Goal: Information Seeking & Learning: Learn about a topic

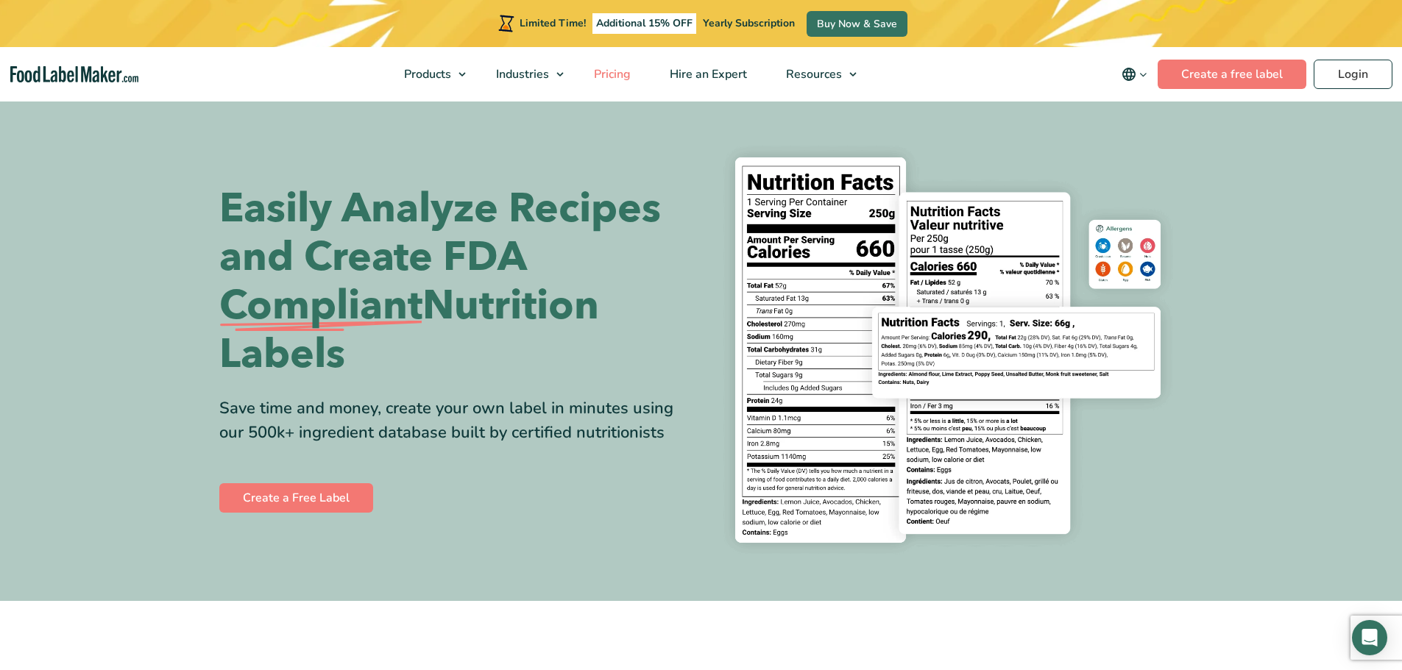
click at [609, 77] on span "Pricing" at bounding box center [610, 74] width 43 height 16
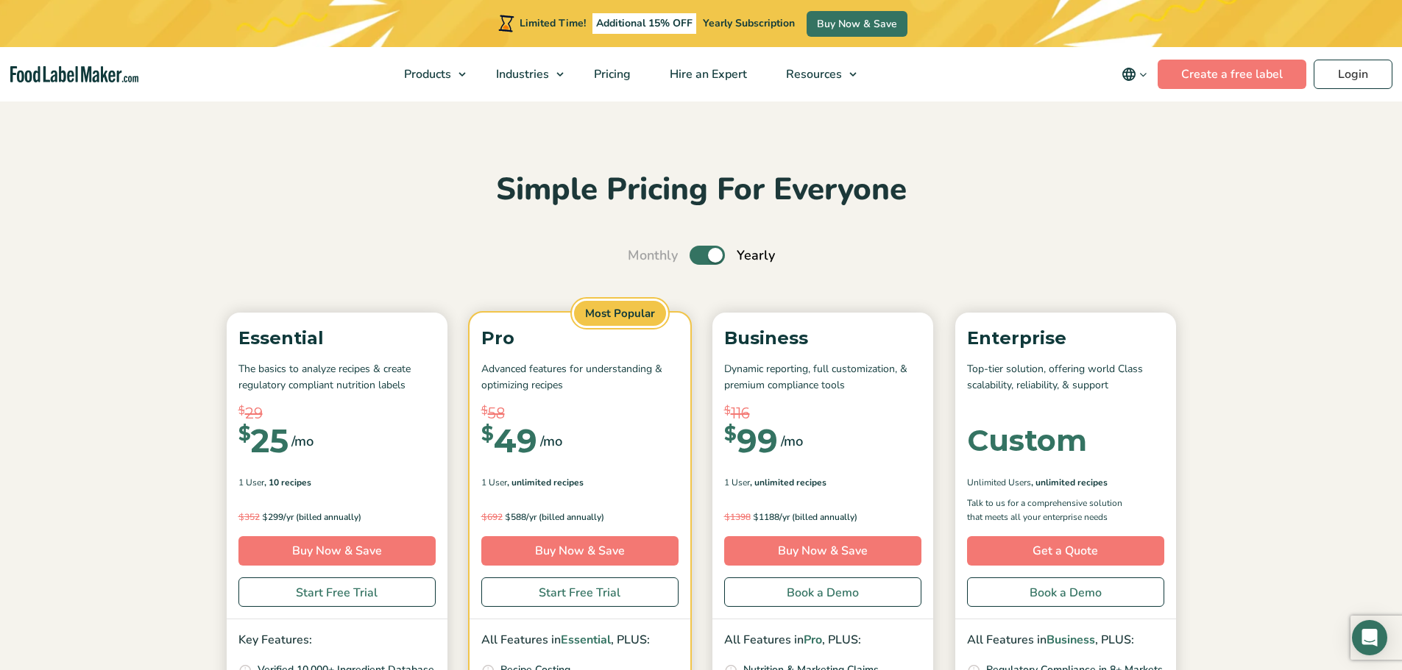
click at [691, 255] on label "Toggle" at bounding box center [706, 255] width 35 height 19
click at [640, 255] on input "Toggle" at bounding box center [636, 256] width 10 height 10
checkbox input "false"
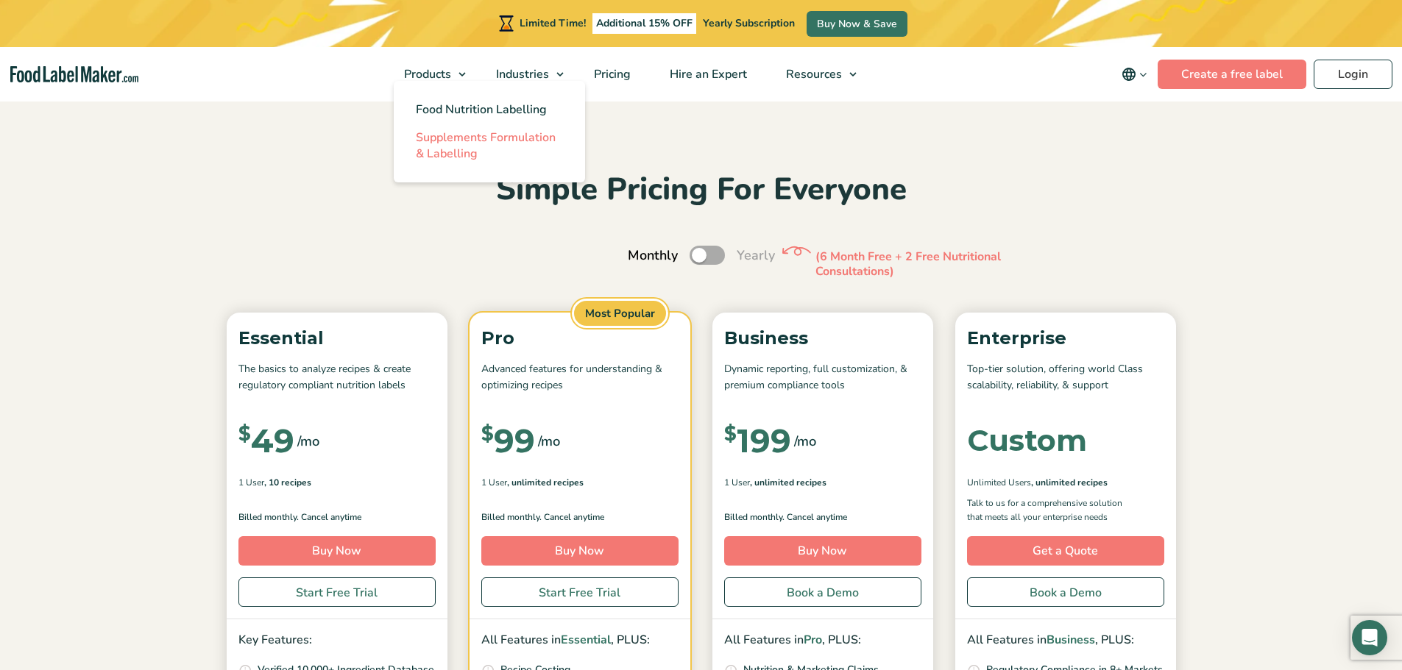
click at [463, 153] on span "Supplements Formulation & Labelling" at bounding box center [486, 145] width 140 height 32
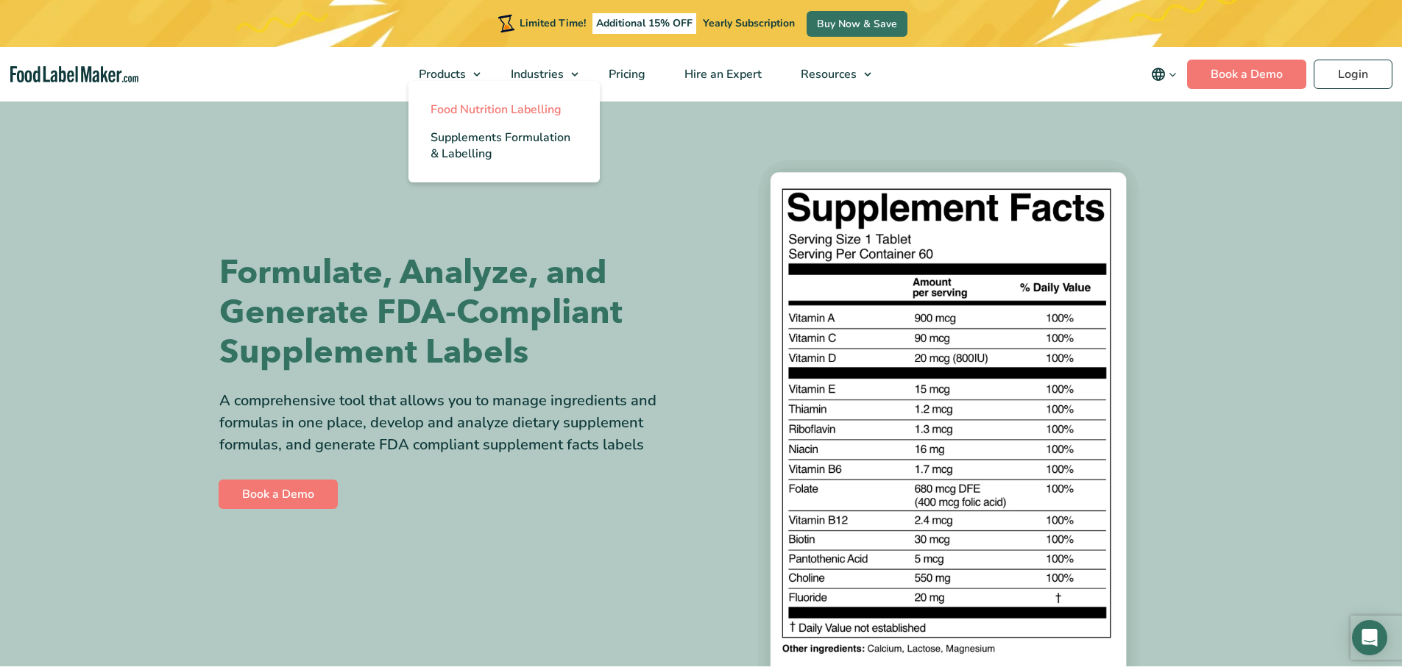
click at [469, 111] on span "Food Nutrition Labelling" at bounding box center [495, 110] width 131 height 16
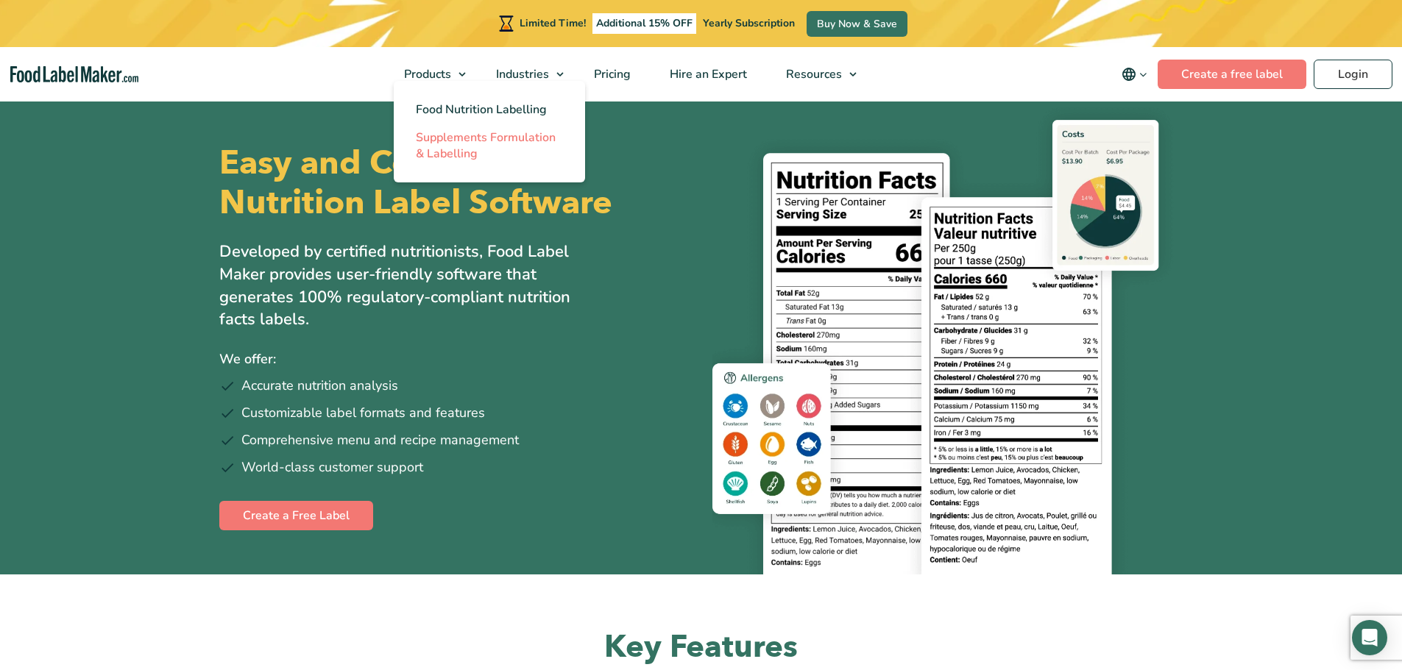
click at [460, 149] on span "Supplements Formulation & Labelling" at bounding box center [486, 145] width 140 height 32
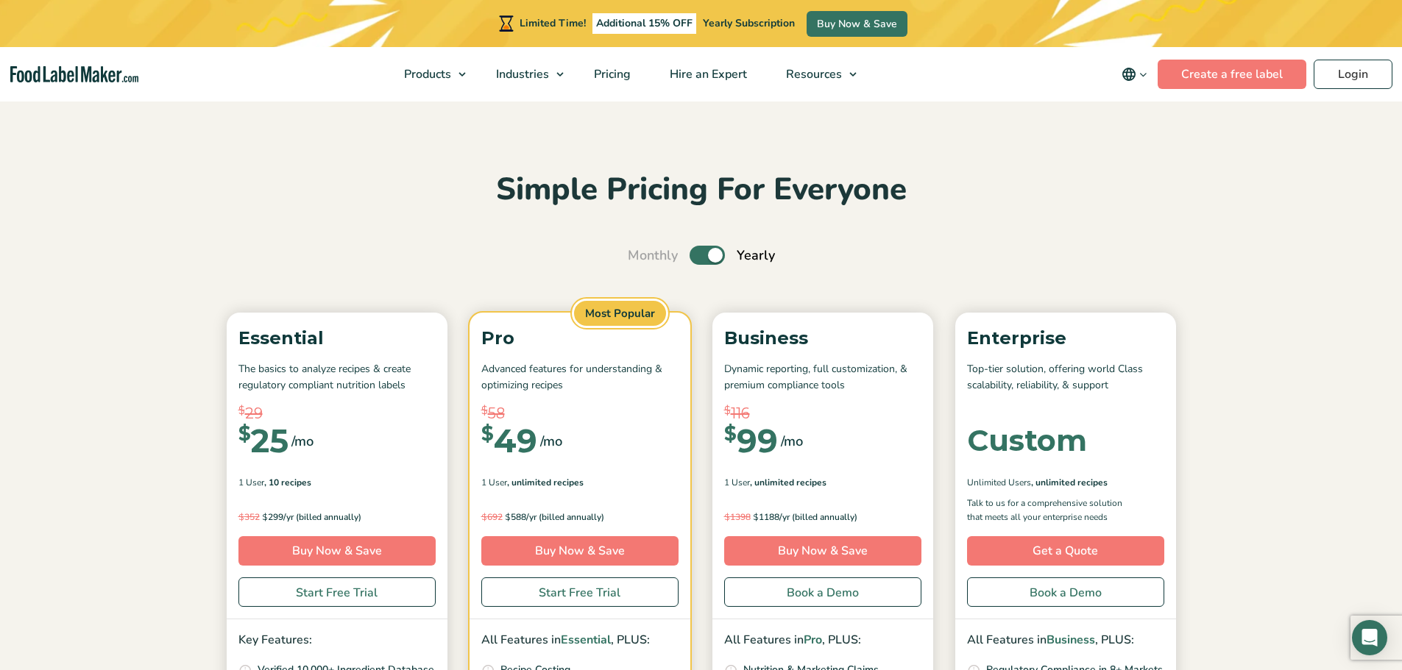
click at [698, 252] on label "Toggle" at bounding box center [706, 255] width 35 height 19
click at [640, 252] on input "Toggle" at bounding box center [636, 256] width 10 height 10
checkbox input "false"
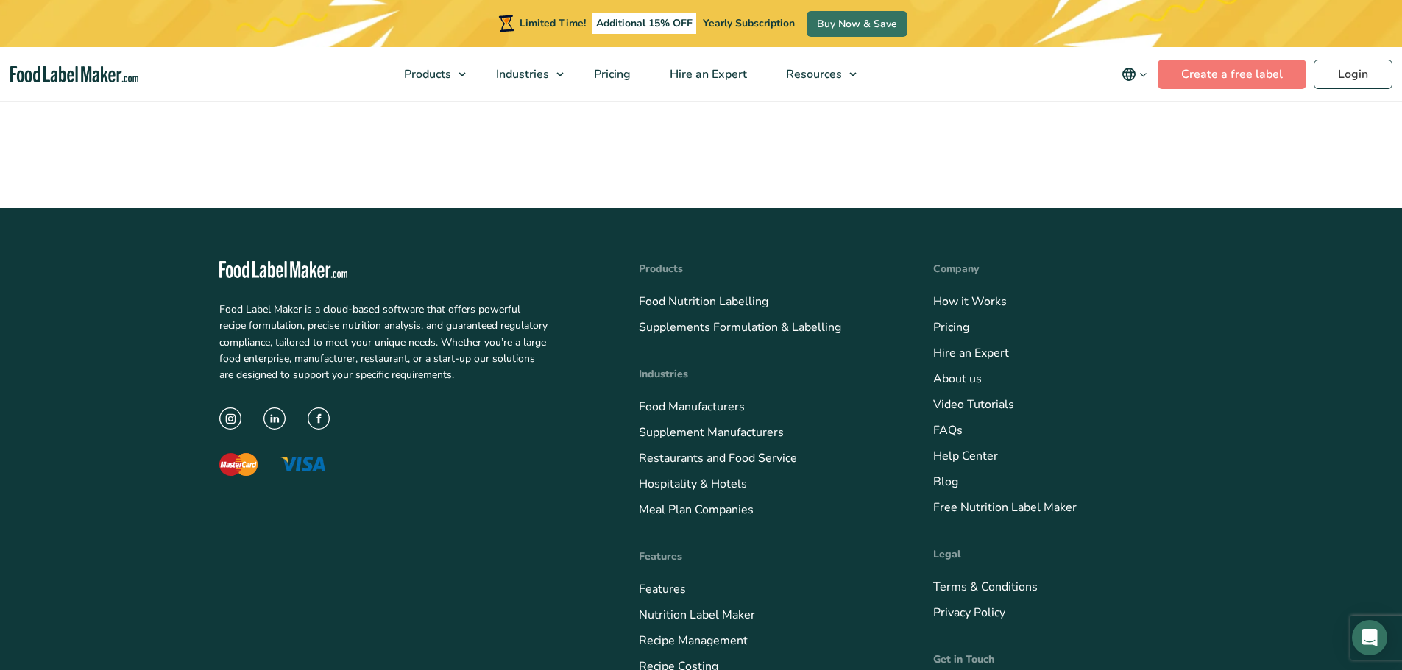
scroll to position [5362, 0]
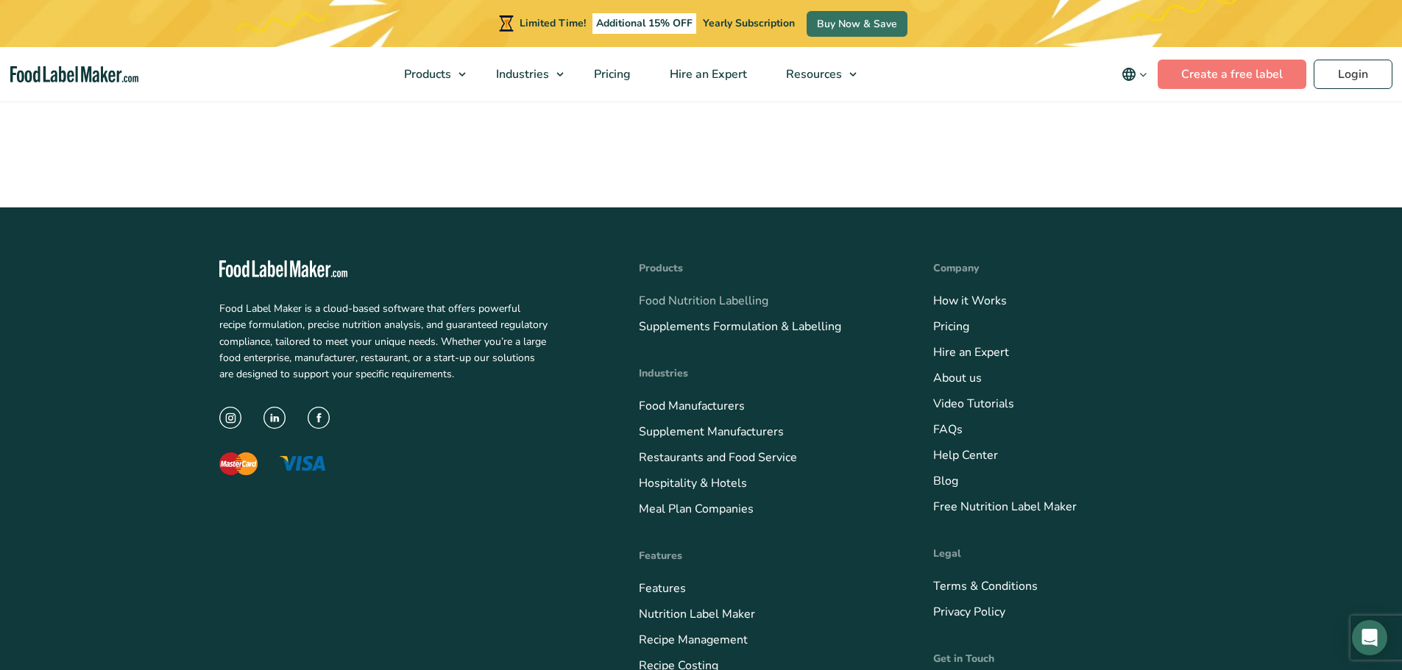
click at [724, 293] on link "Food Nutrition Labelling" at bounding box center [703, 301] width 129 height 16
